Goal: Task Accomplishment & Management: Manage account settings

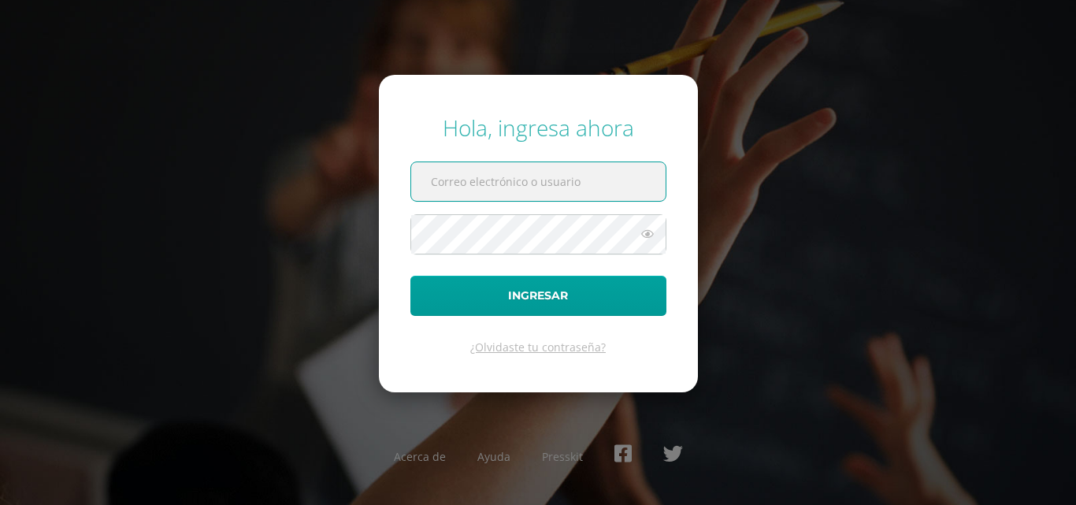
click at [540, 177] on input "text" at bounding box center [538, 181] width 254 height 39
type input "aedrarriolal"
click at [648, 231] on icon at bounding box center [647, 233] width 20 height 19
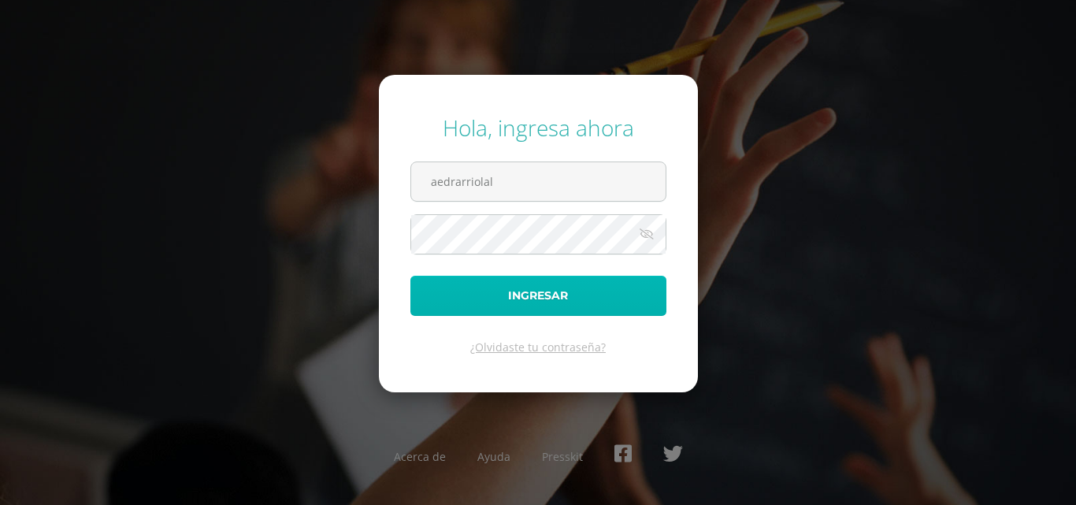
click at [575, 296] on button "Ingresar" at bounding box center [538, 296] width 256 height 40
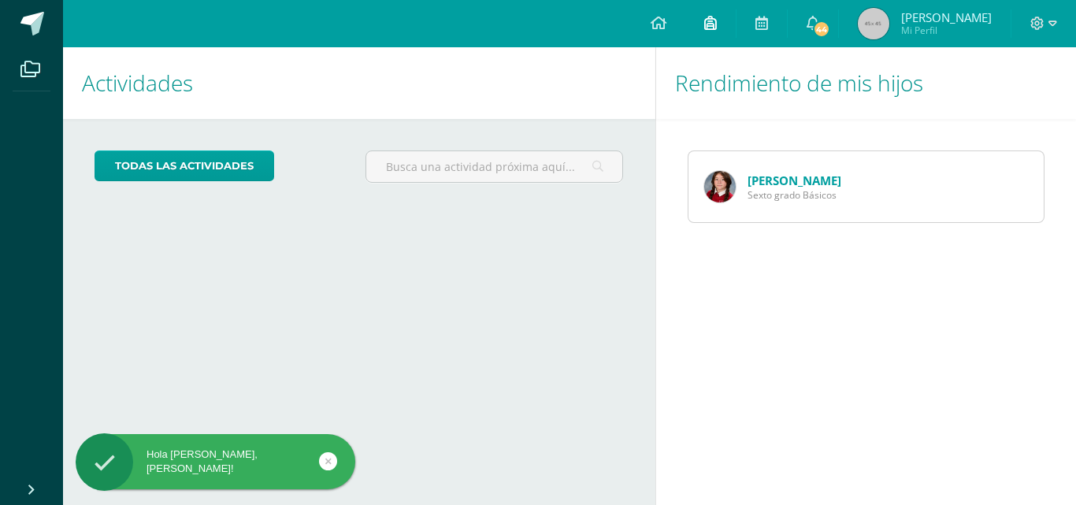
click at [708, 21] on icon at bounding box center [710, 23] width 13 height 14
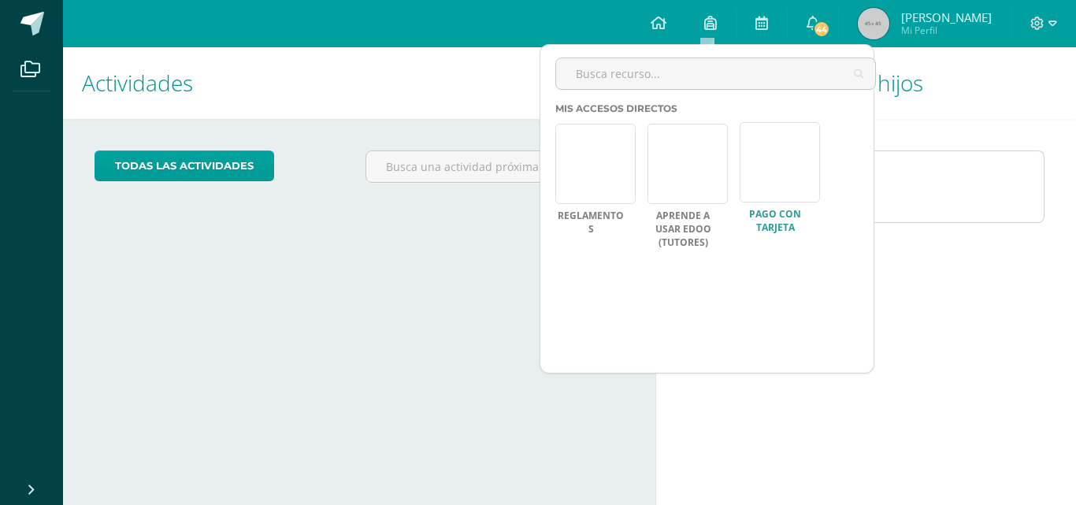
click at [767, 161] on link at bounding box center [779, 162] width 80 height 80
